Goal: Book appointment/travel/reservation

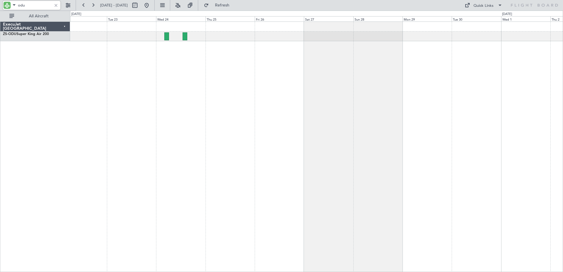
click at [21, 5] on input "odu" at bounding box center [35, 5] width 34 height 9
click at [20, 5] on input "odu" at bounding box center [35, 5] width 34 height 9
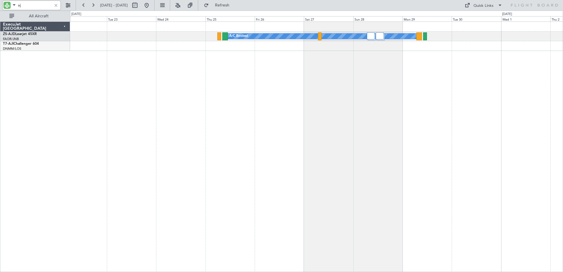
type input "ajd"
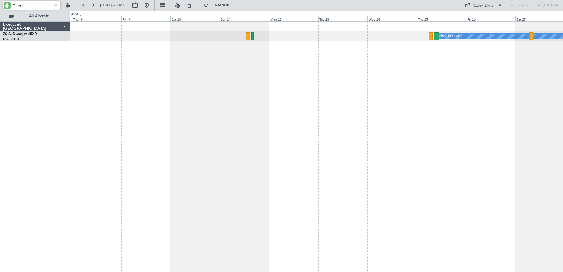
click at [497, 162] on div "A/C Booked A/C Booked" at bounding box center [316, 147] width 493 height 251
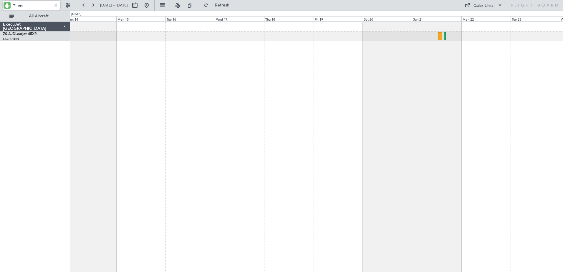
click at [407, 161] on div "A/C Booked" at bounding box center [316, 147] width 493 height 251
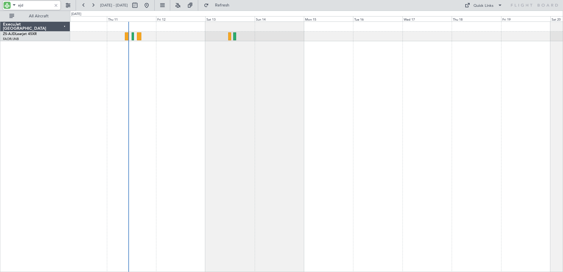
click at [389, 133] on div at bounding box center [316, 147] width 493 height 251
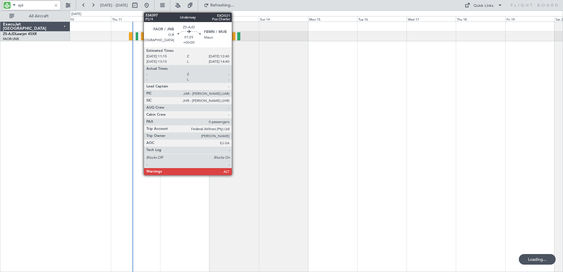
click at [234, 37] on div at bounding box center [233, 36] width 3 height 8
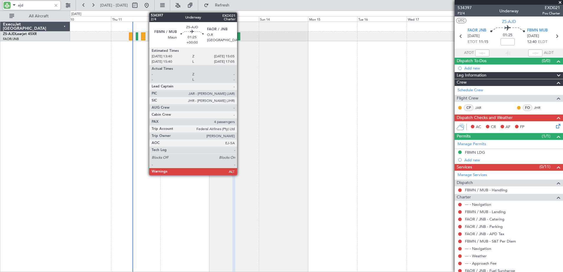
click at [240, 37] on div at bounding box center [238, 36] width 3 height 8
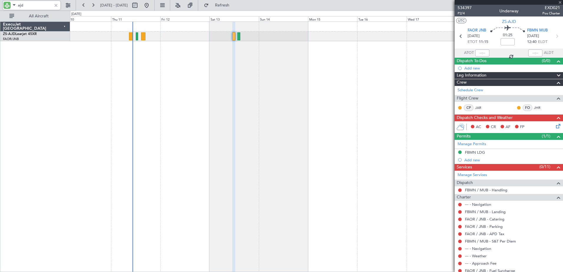
type input "4"
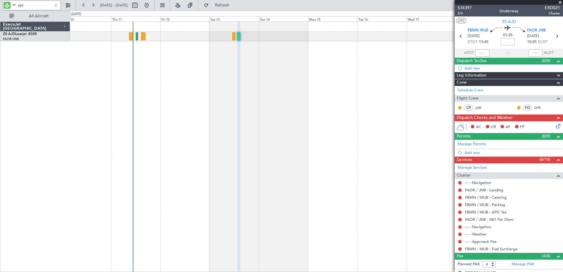
type input "ajd"
